Goal: Find specific page/section: Find specific page/section

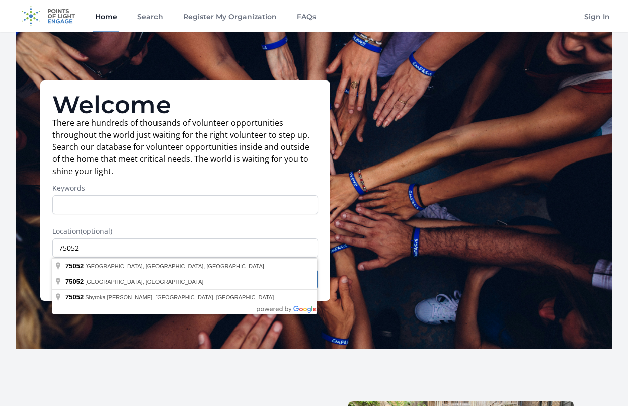
type input "[GEOGRAPHIC_DATA], [GEOGRAPHIC_DATA]"
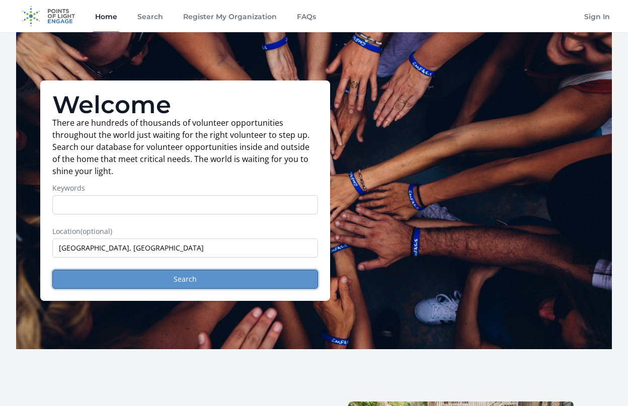
click at [210, 282] on button "Search" at bounding box center [185, 279] width 266 height 19
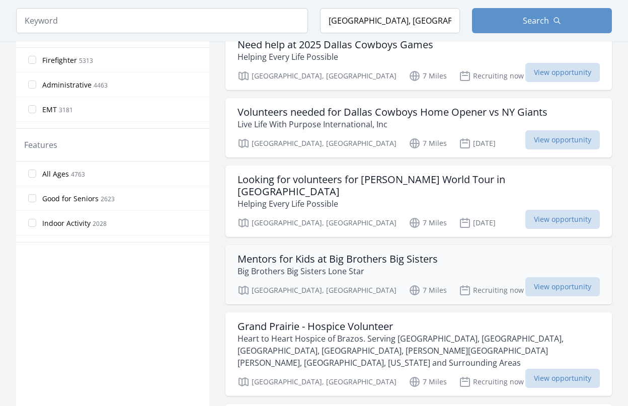
scroll to position [503, 0]
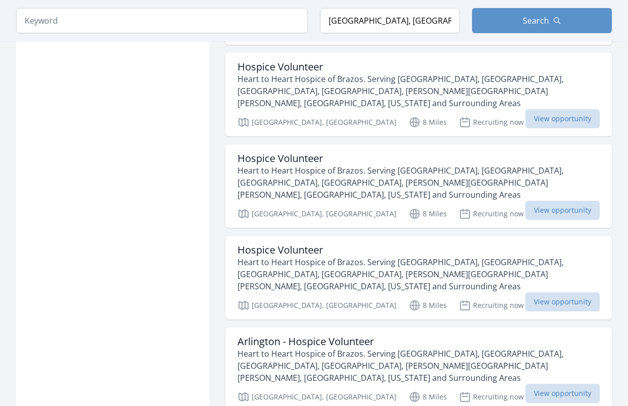
scroll to position [2366, 0]
